Goal: Find specific page/section: Find specific page/section

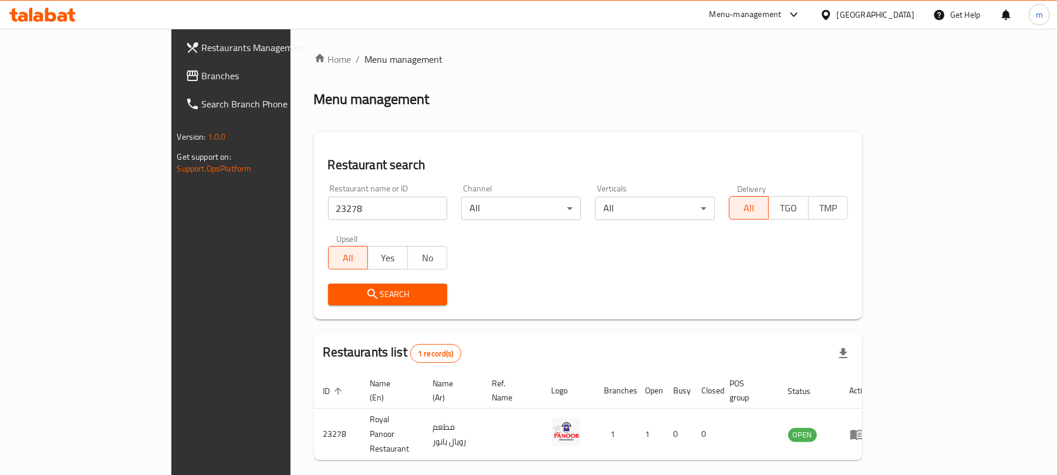
click at [905, 12] on div "Qatar" at bounding box center [875, 14] width 77 height 13
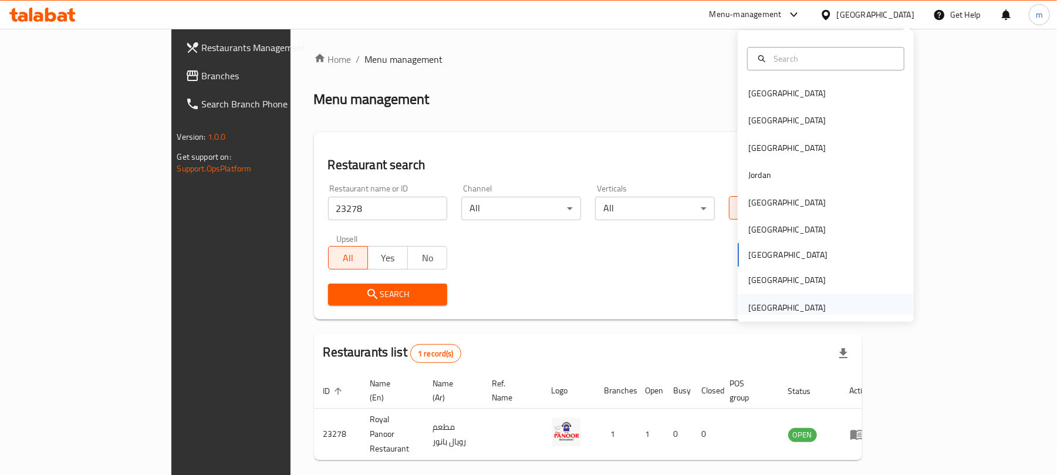
click at [778, 303] on div "[GEOGRAPHIC_DATA]" at bounding box center [786, 307] width 77 height 13
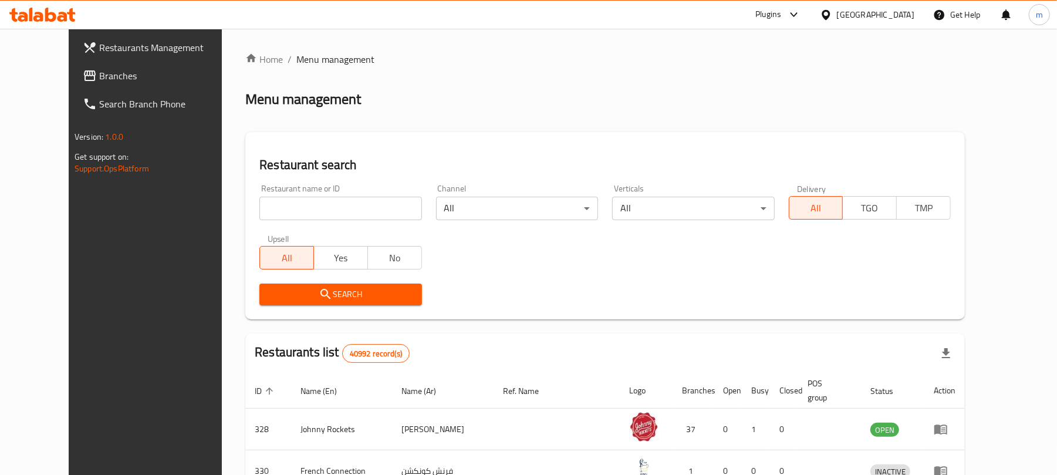
click at [99, 83] on span "Branches" at bounding box center [167, 76] width 137 height 14
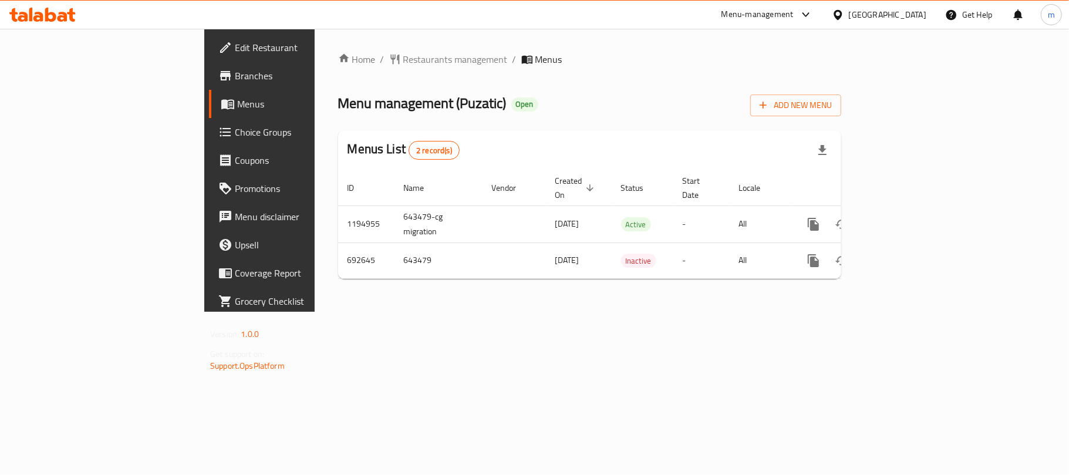
click at [318, 49] on div "Home / Restaurants management / Menus Menu management ( Puzatic ) Open Add New …" at bounding box center [590, 170] width 550 height 283
click at [403, 66] on span "Restaurants management" at bounding box center [455, 59] width 104 height 14
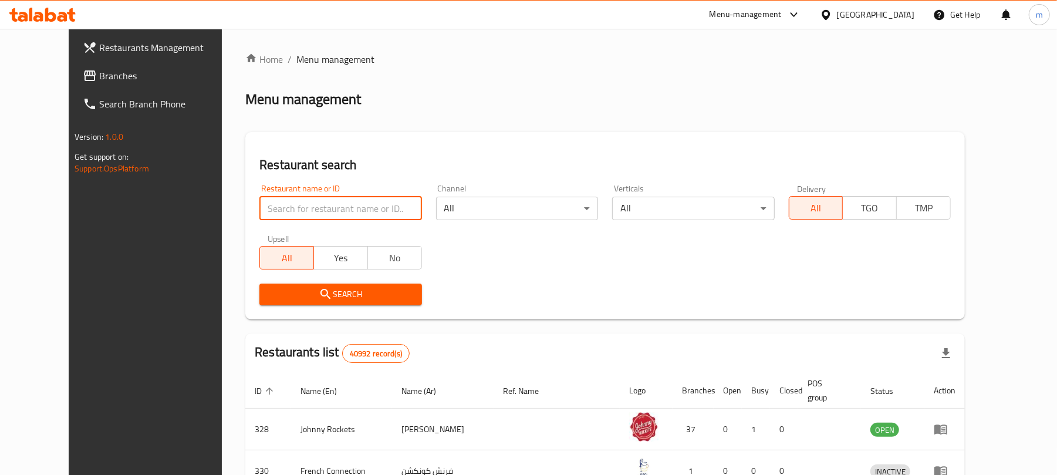
click at [279, 208] on input "search" at bounding box center [340, 208] width 162 height 23
paste input "643479"
type input "643479"
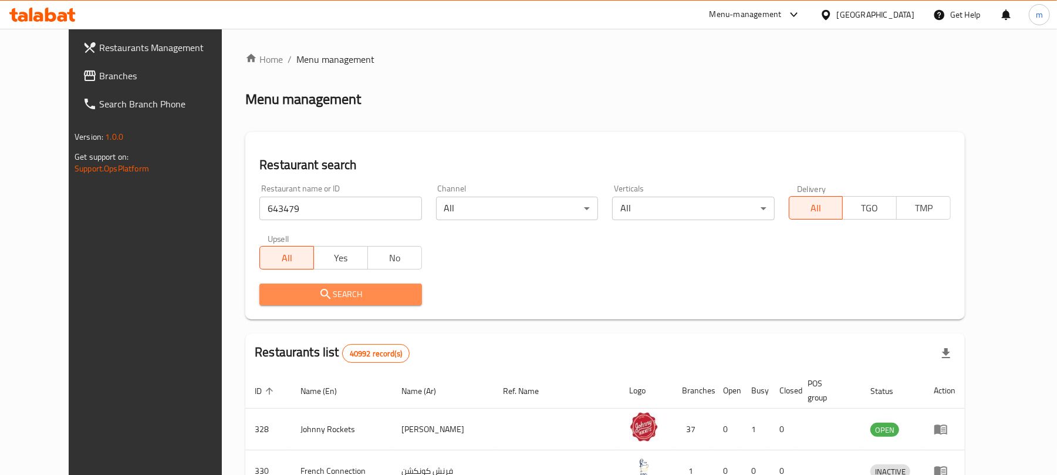
click at [317, 297] on span "Search" at bounding box center [340, 294] width 143 height 15
